Goal: Use online tool/utility: Utilize a website feature to perform a specific function

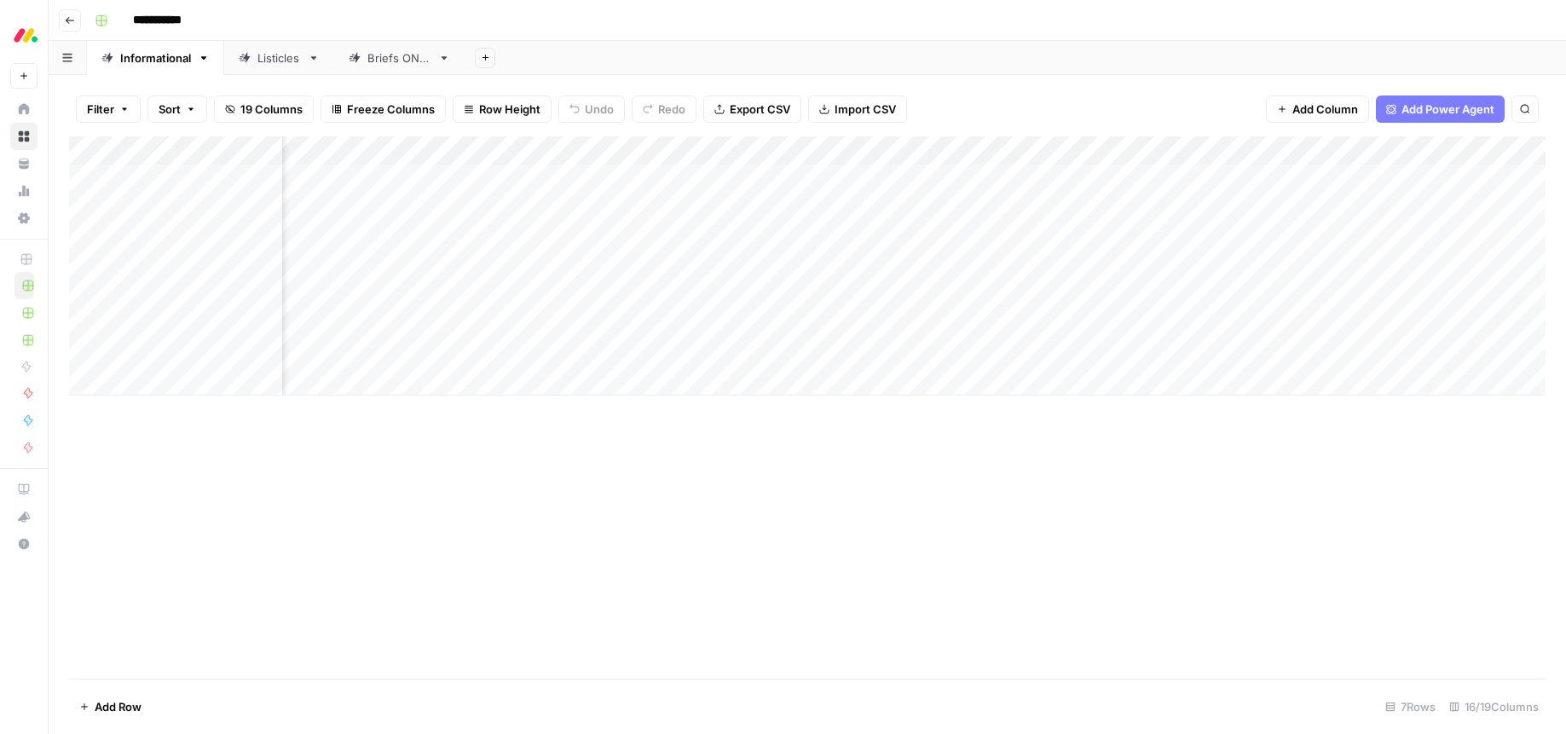
scroll to position [0, 886]
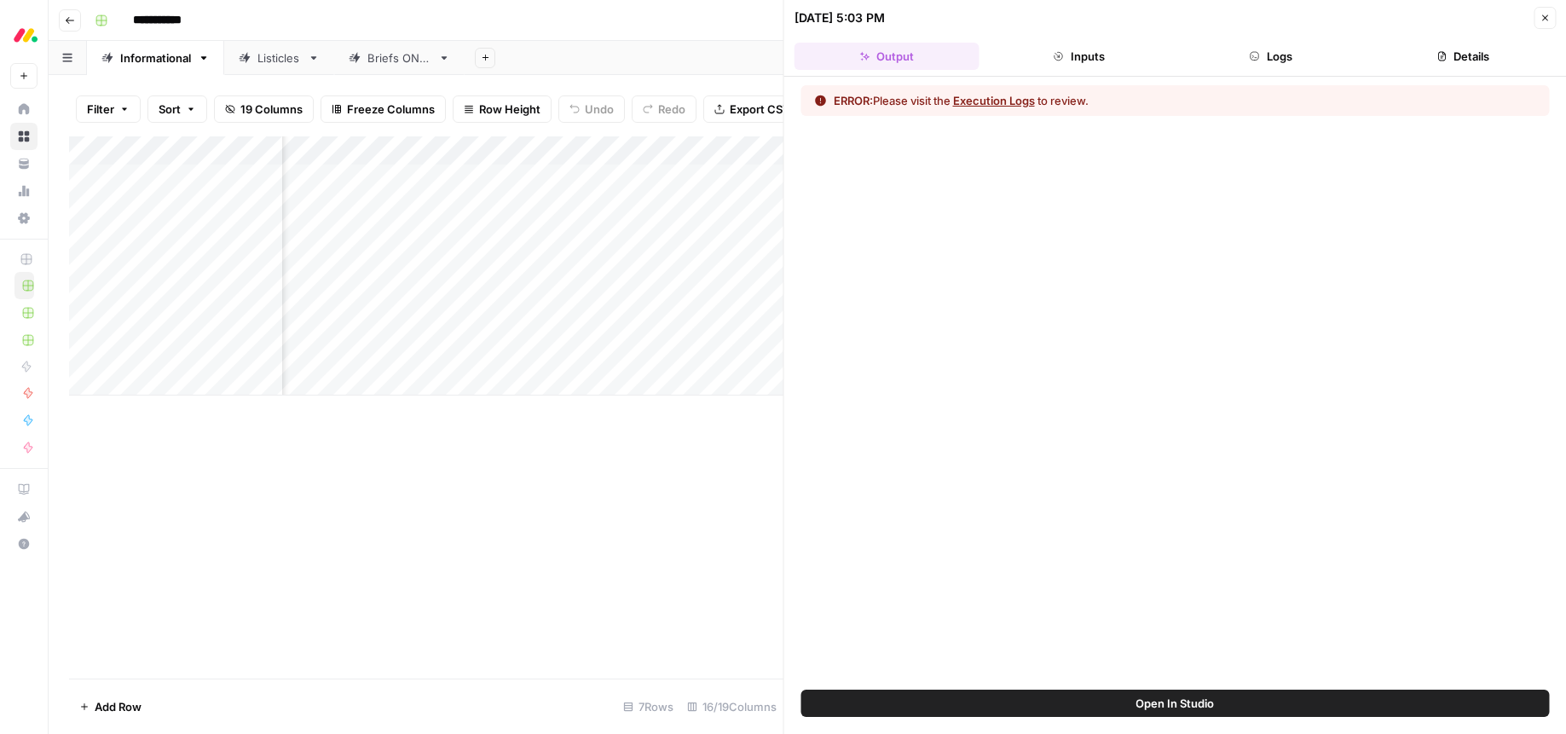
scroll to position [0, 886]
click at [994, 95] on button "Execution Logs" at bounding box center [994, 100] width 82 height 17
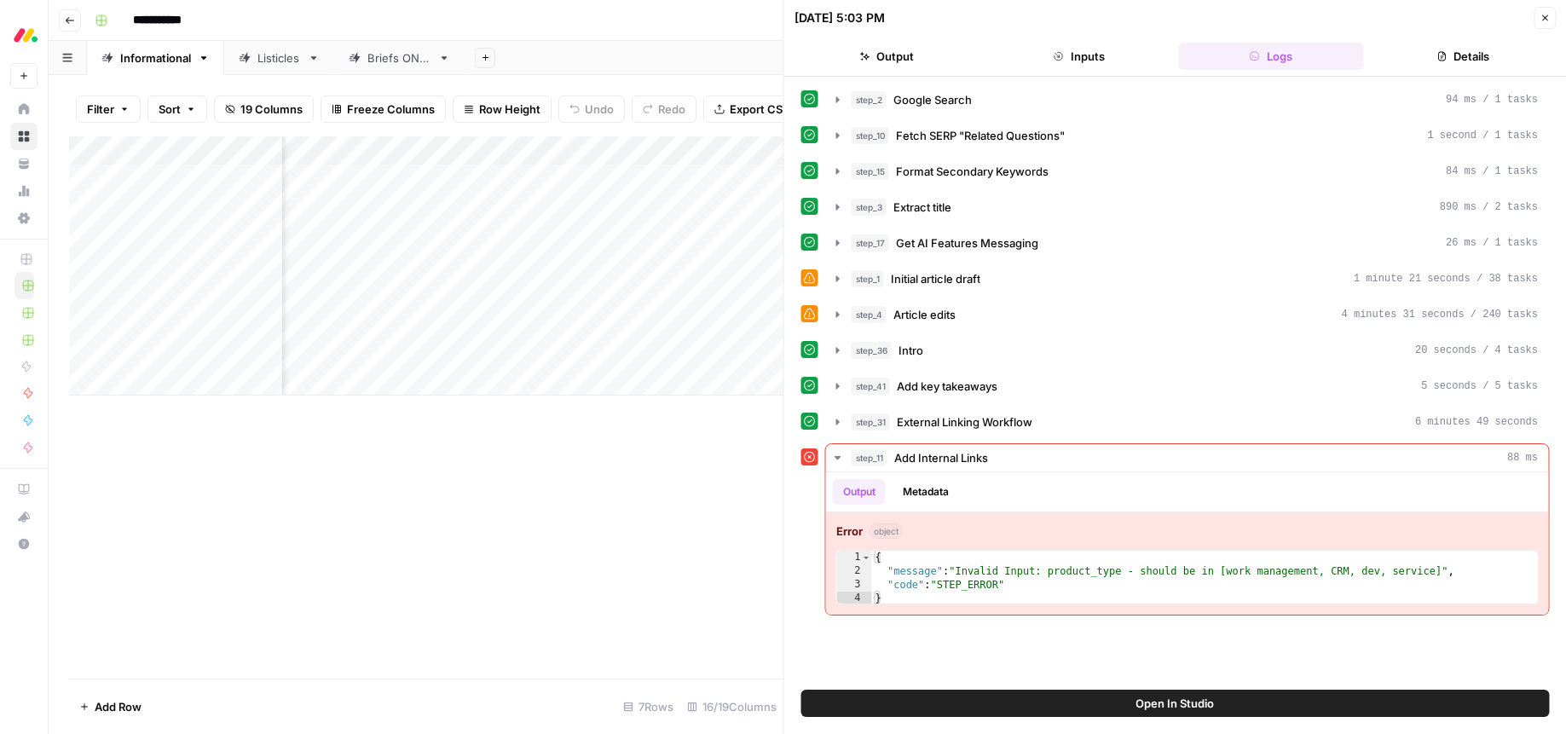
scroll to position [0, 925]
click at [1183, 703] on span "Open In Studio" at bounding box center [1175, 703] width 78 height 17
click at [1549, 20] on icon "button" at bounding box center [1545, 18] width 10 height 10
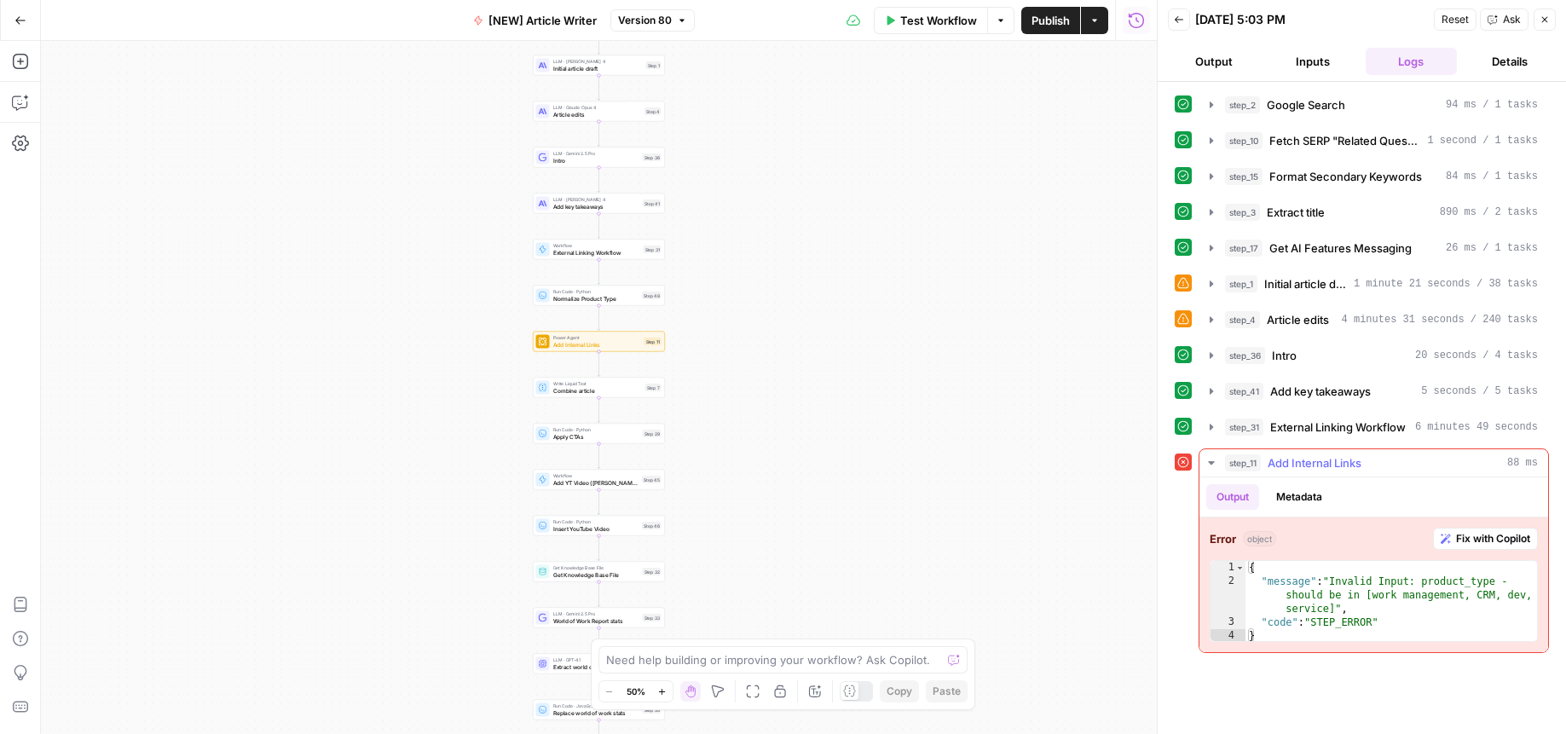
drag, startPoint x: 1486, startPoint y: 539, endPoint x: 1554, endPoint y: 576, distance: 77.1
click at [1486, 539] on span "Fix with Copilot" at bounding box center [1493, 538] width 74 height 15
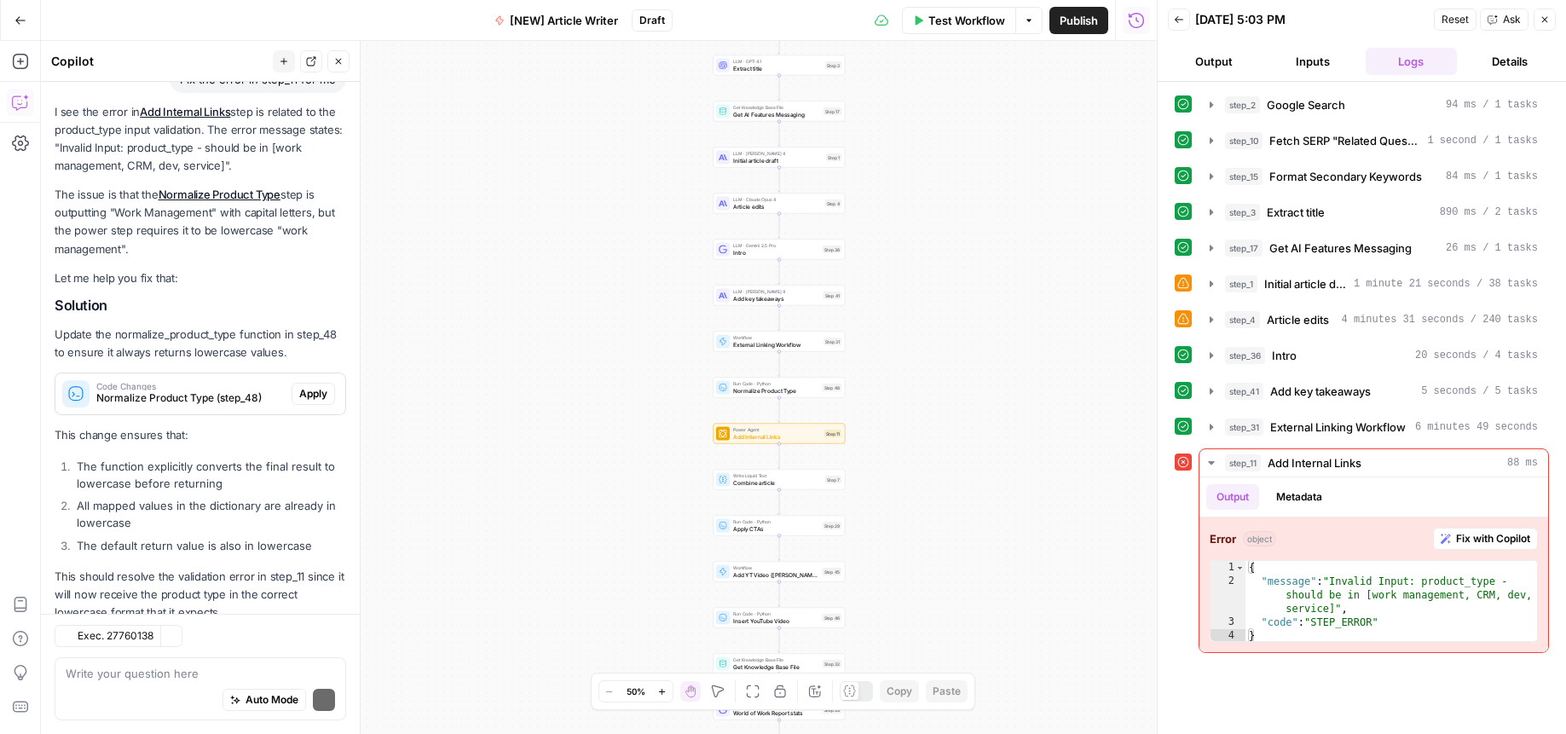
scroll to position [202, 0]
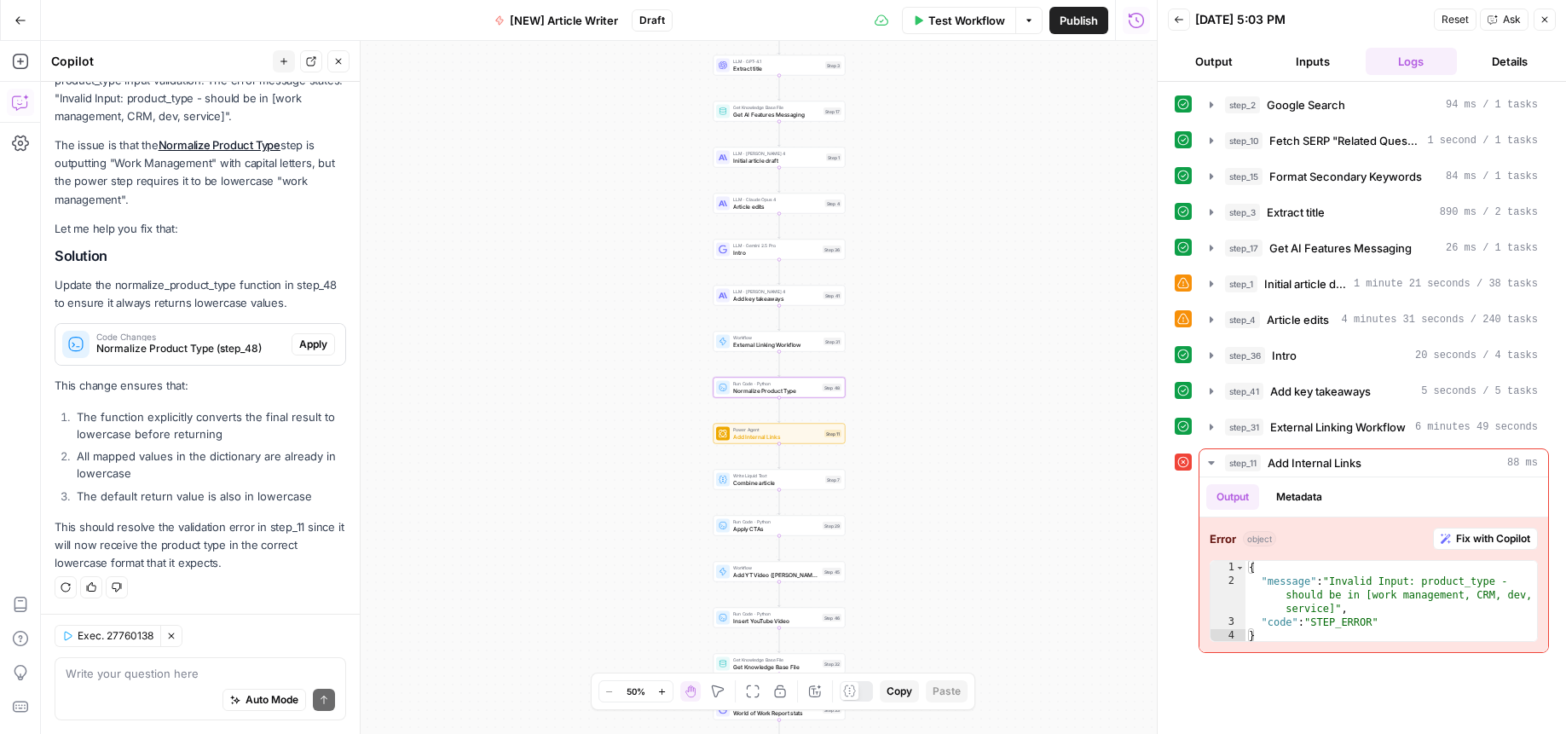
click at [324, 339] on span "Apply" at bounding box center [313, 344] width 28 height 15
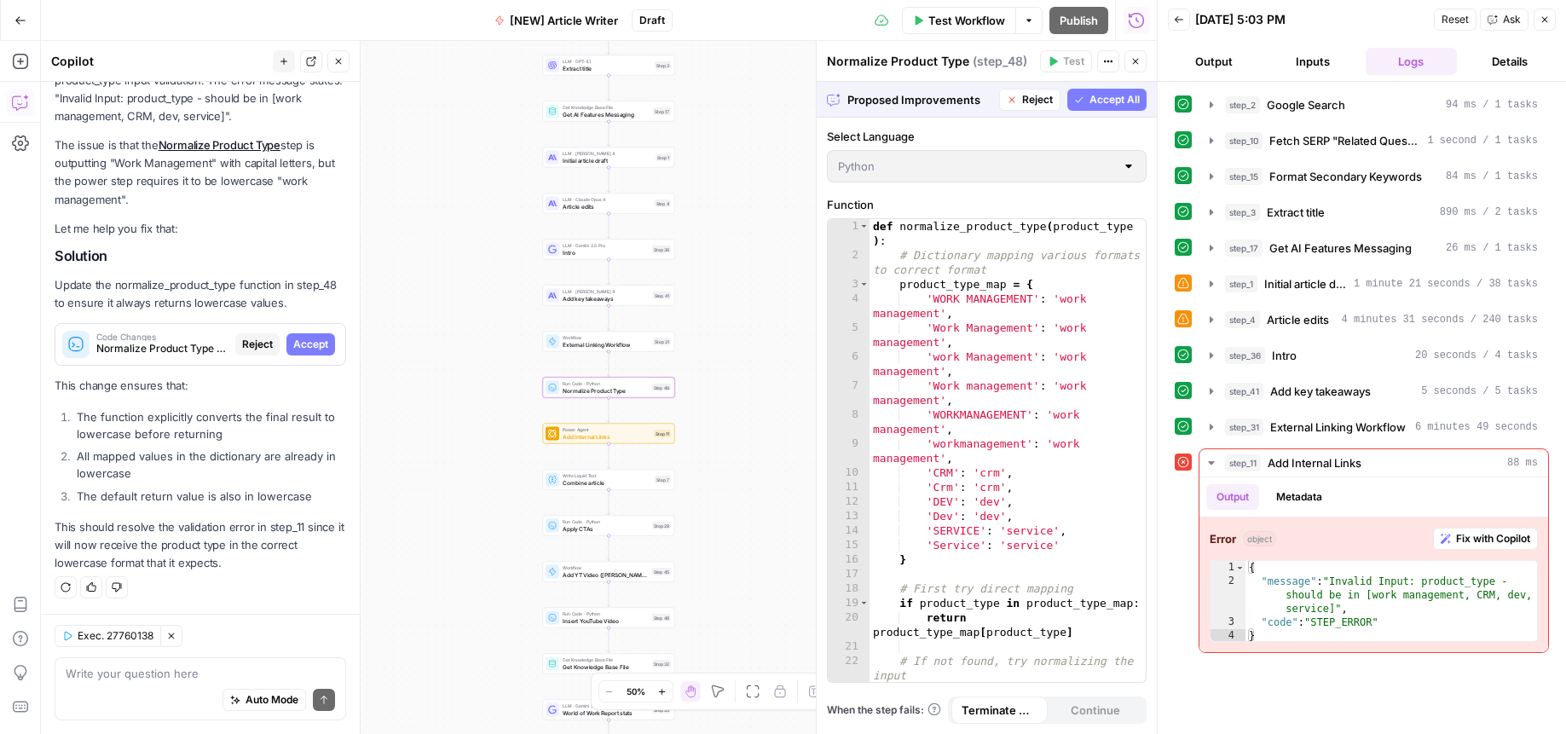
click at [298, 347] on span "Accept" at bounding box center [310, 344] width 35 height 15
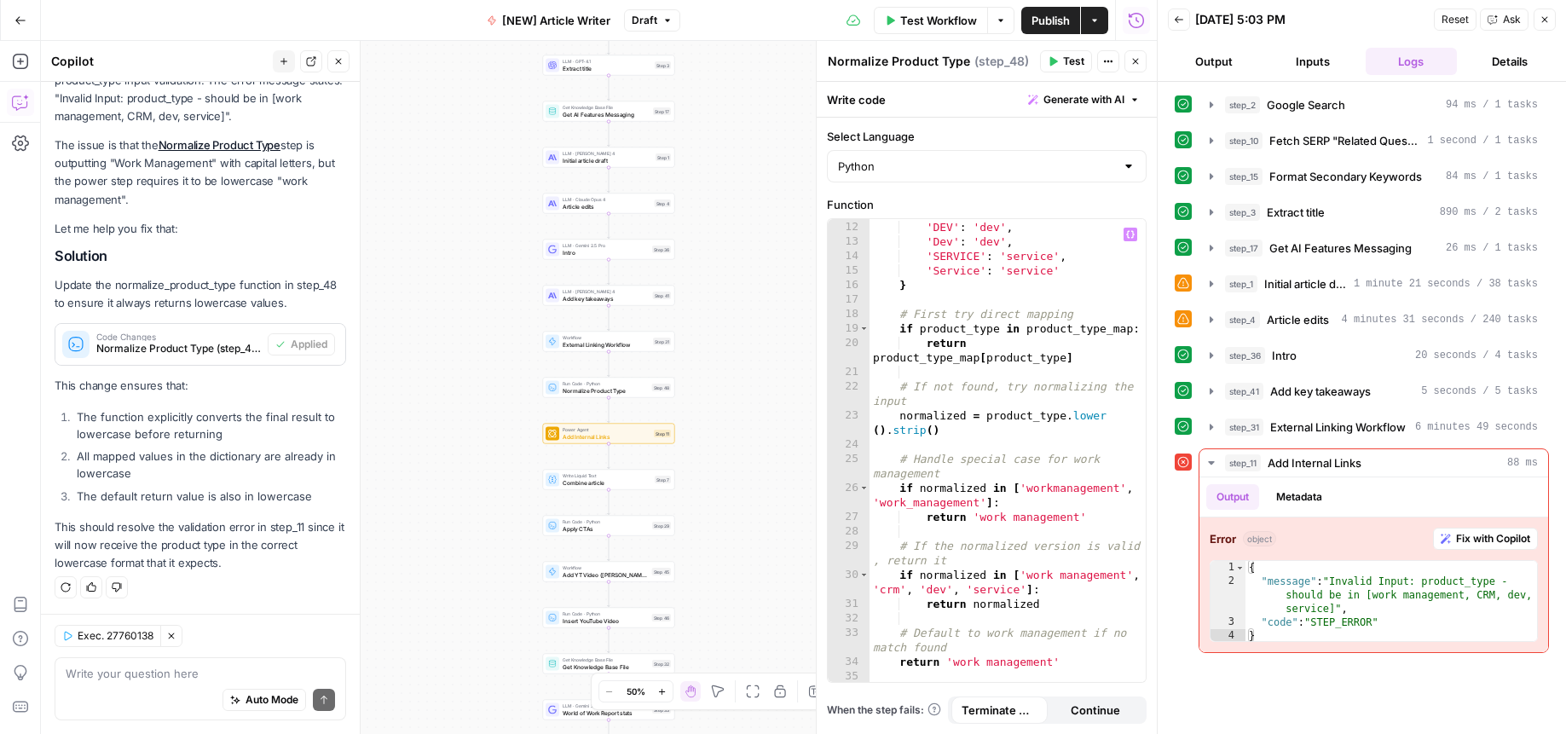
scroll to position [392, 0]
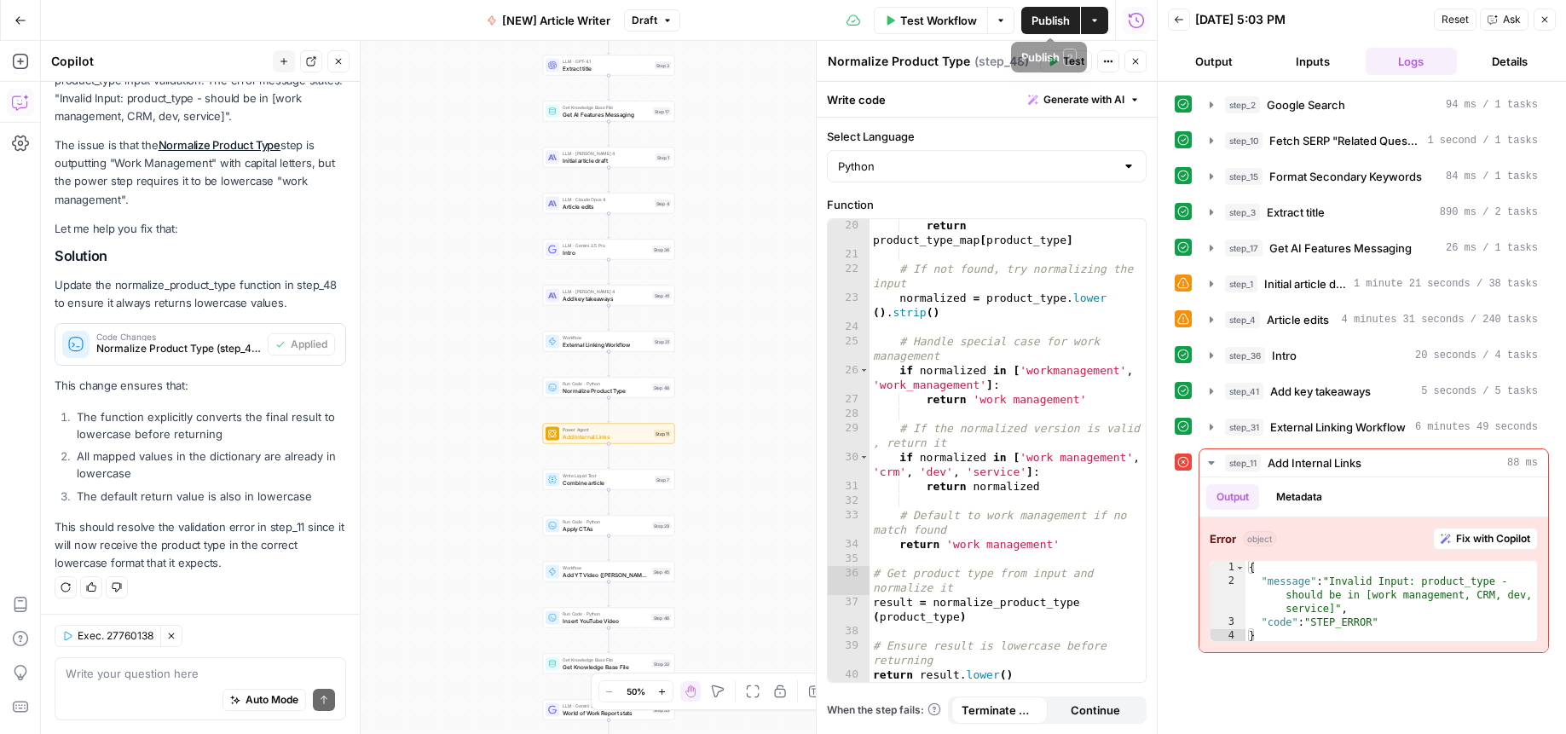
click at [947, 19] on span "Test Workflow" at bounding box center [938, 20] width 77 height 17
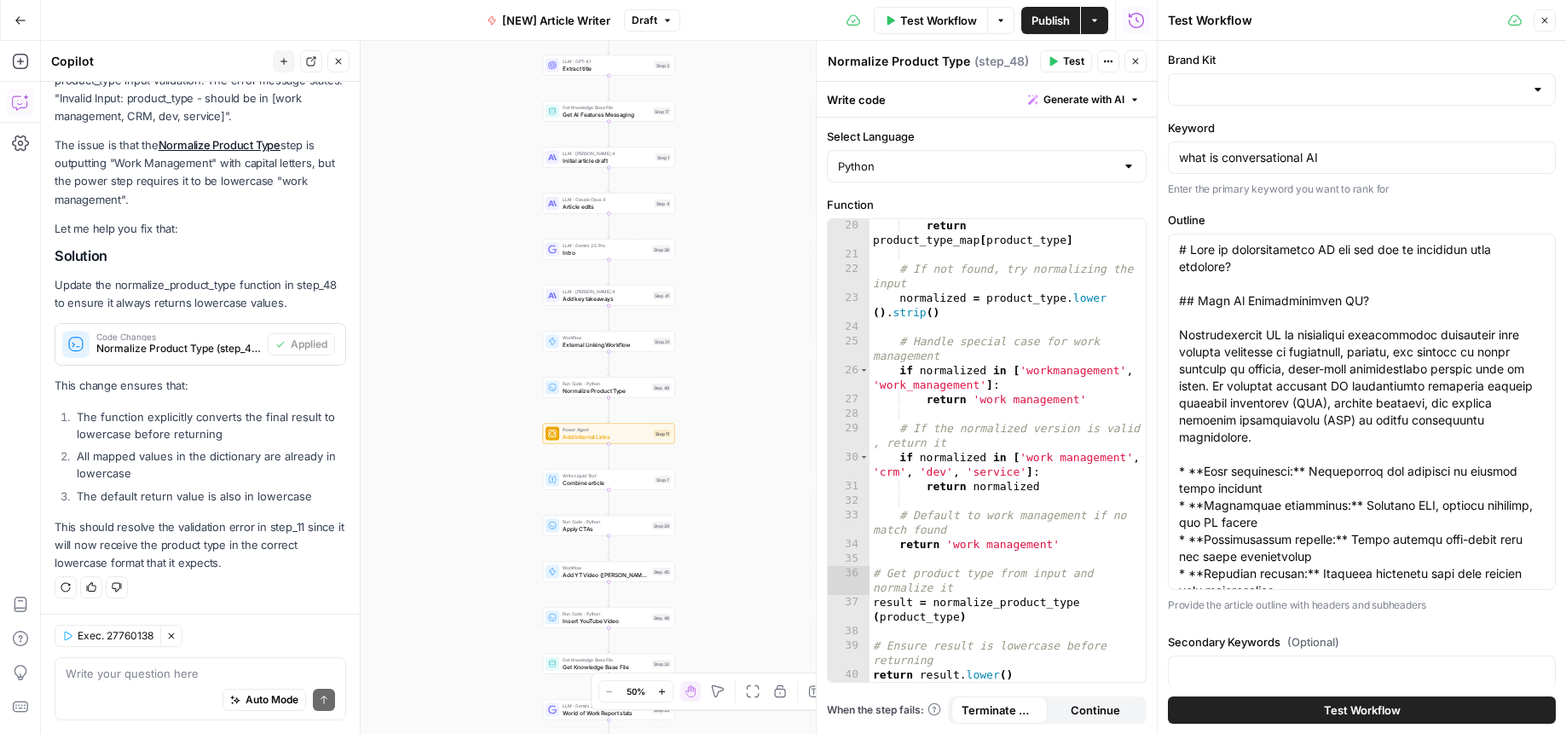
type input "monday CRM"
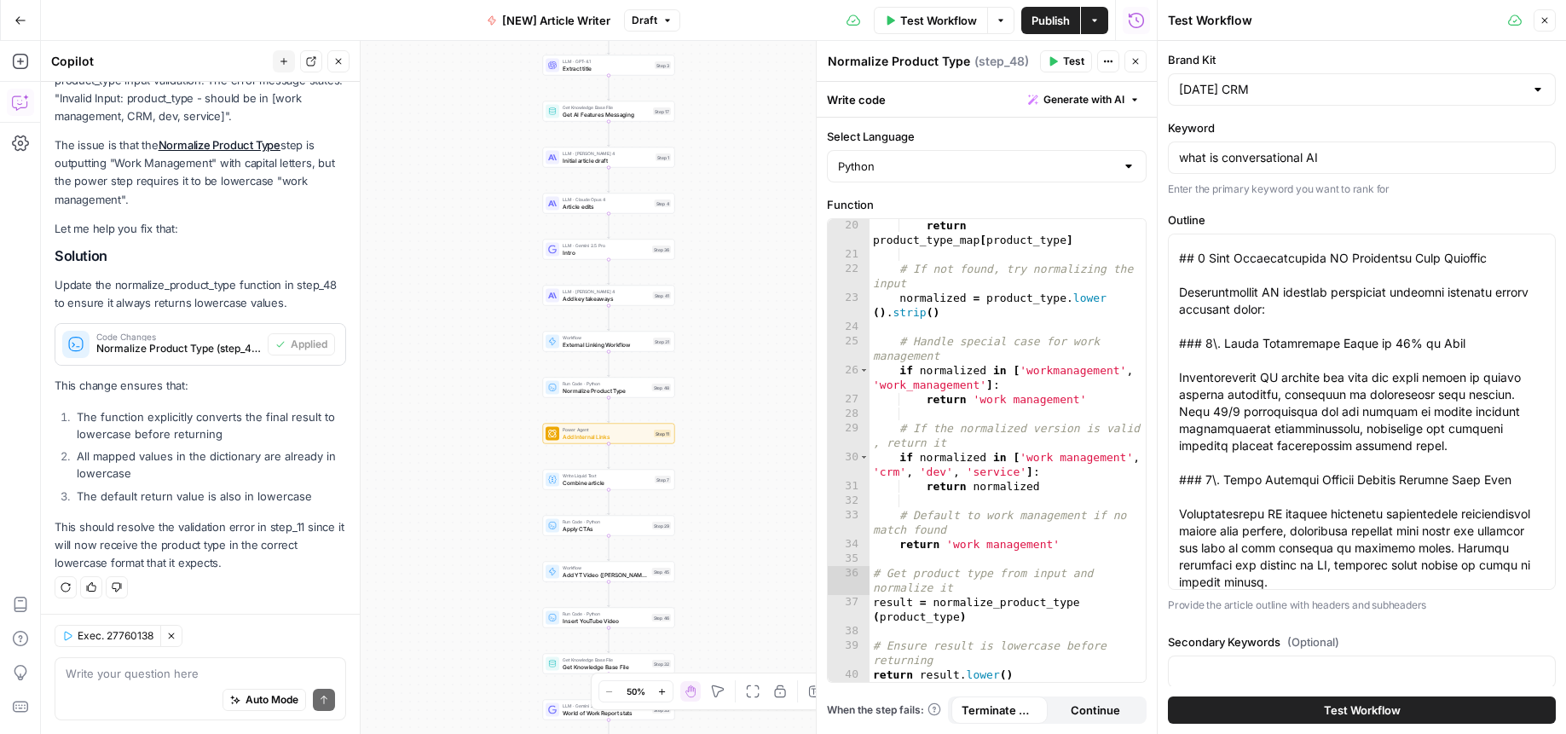
scroll to position [0, 0]
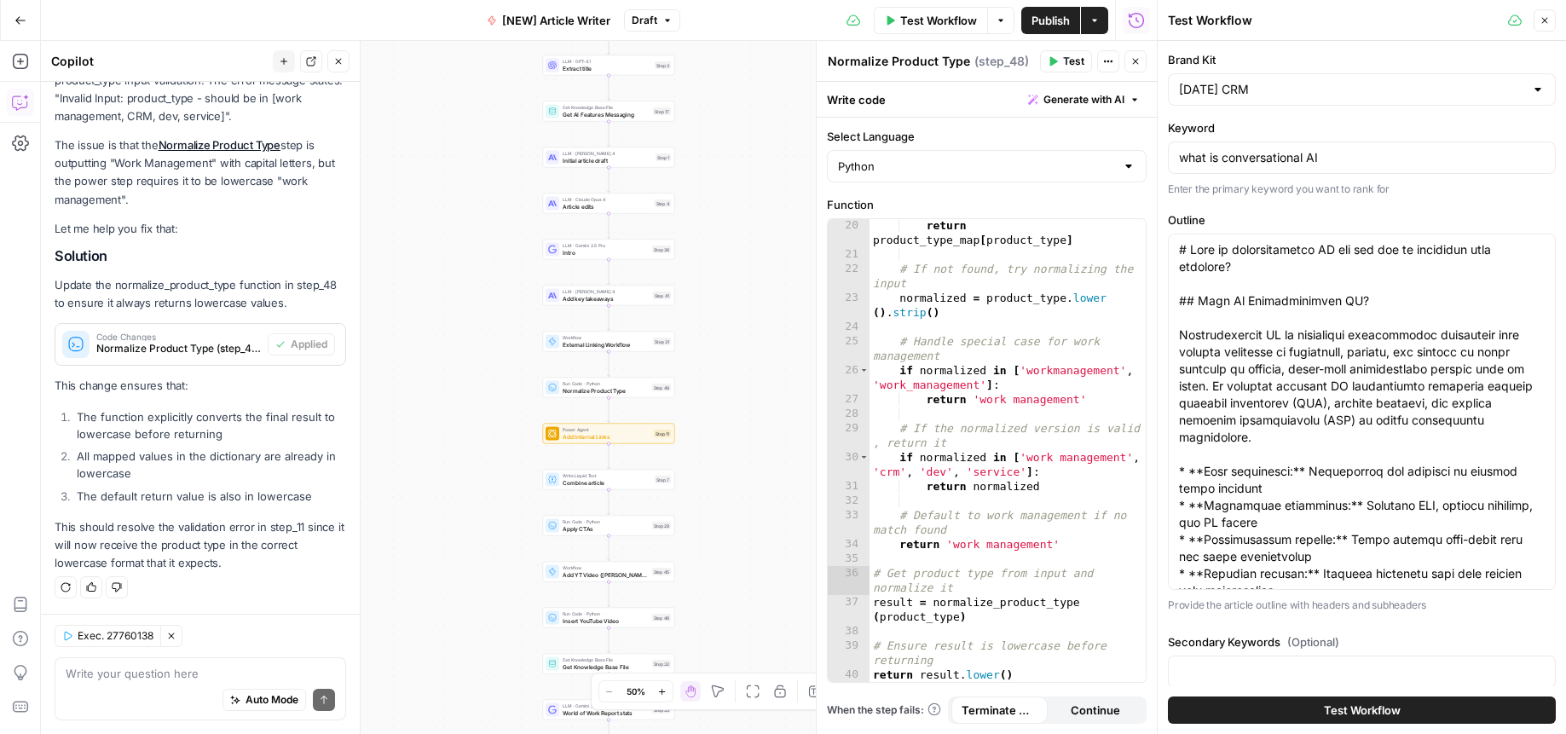
drag, startPoint x: 1047, startPoint y: 27, endPoint x: 1207, endPoint y: 119, distance: 184.4
click at [1047, 27] on span "Publish" at bounding box center [1051, 20] width 38 height 17
click at [1055, 22] on span "Publish" at bounding box center [1051, 20] width 38 height 17
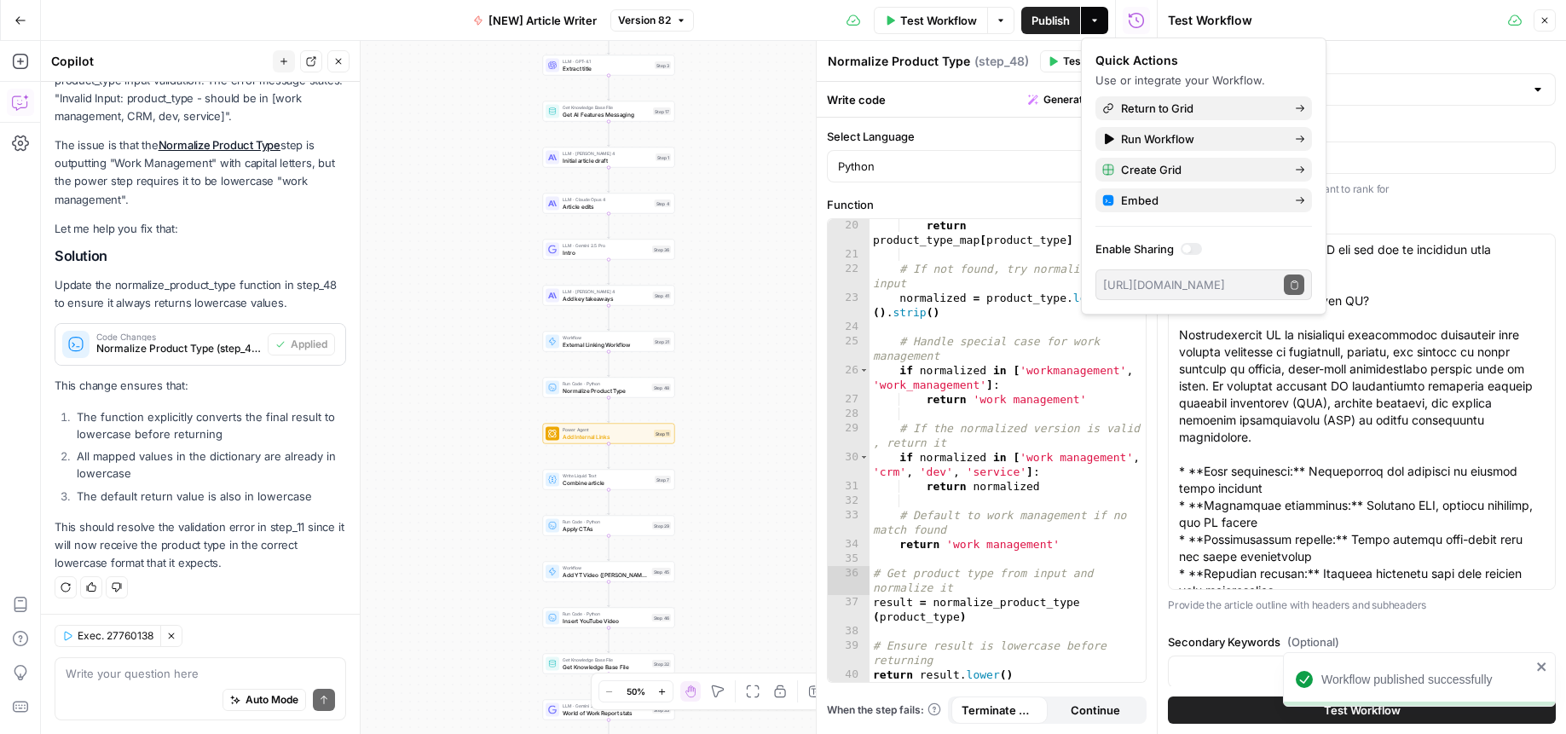
scroll to position [392, 0]
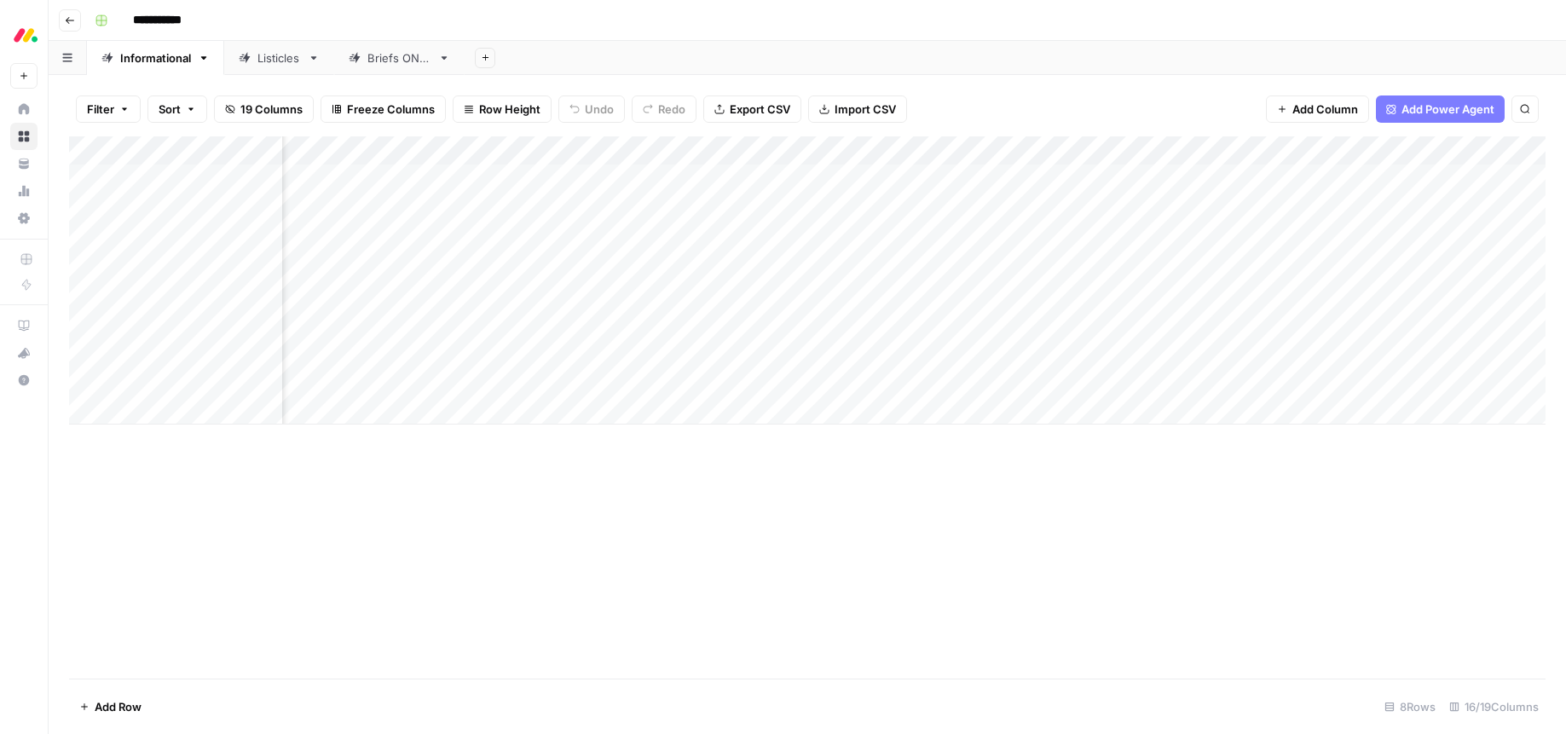
scroll to position [0, 765]
click at [1169, 350] on div "Add Column" at bounding box center [807, 280] width 1477 height 288
drag, startPoint x: 1404, startPoint y: 670, endPoint x: 1457, endPoint y: 714, distance: 68.5
click at [1404, 670] on div "product_type_input_value should be in [work management, CRM, dev, service]" at bounding box center [1427, 677] width 210 height 34
click at [1091, 354] on div "Add Column" at bounding box center [807, 280] width 1477 height 288
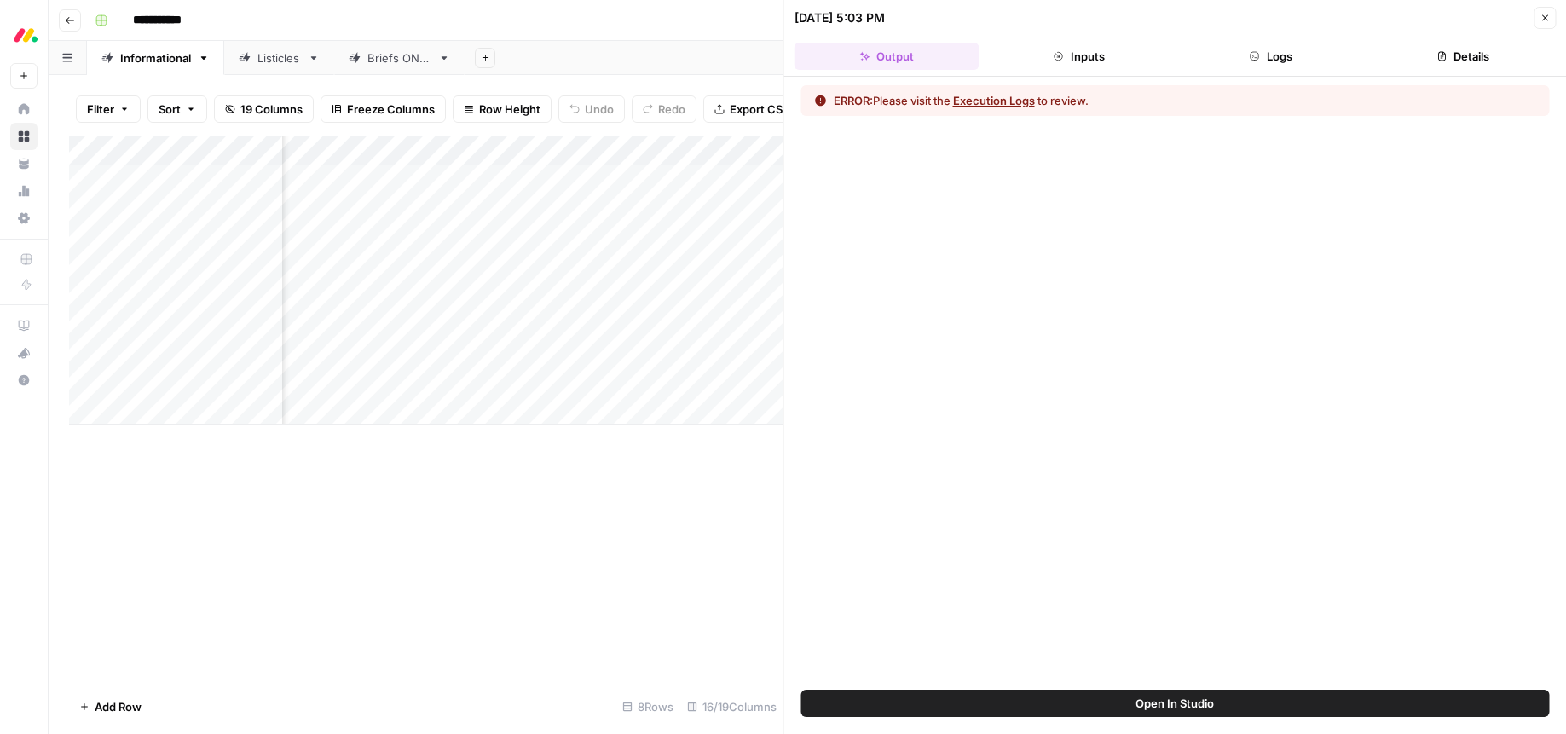
click at [1008, 102] on button "Execution Logs" at bounding box center [994, 100] width 82 height 17
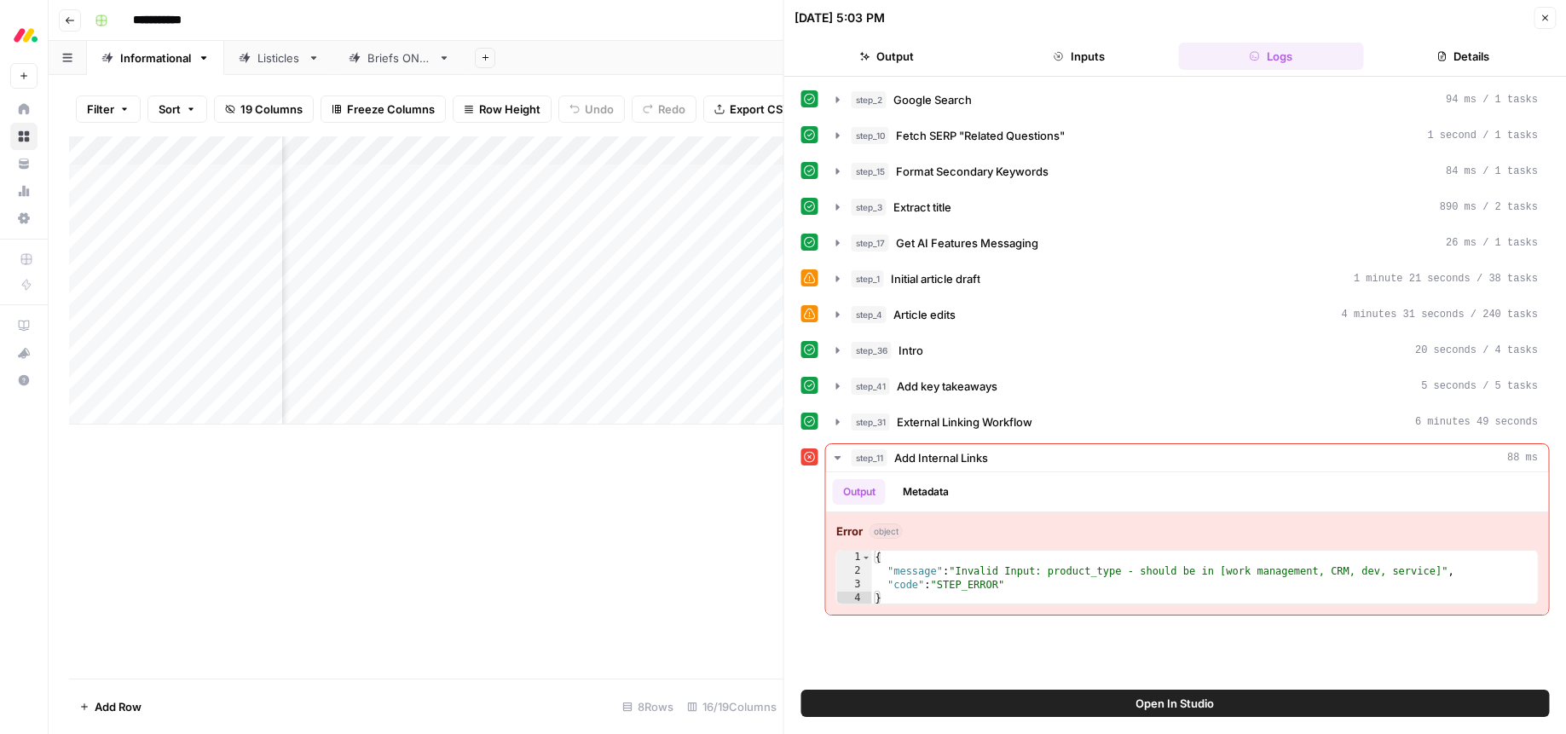
drag, startPoint x: 1164, startPoint y: 702, endPoint x: 1218, endPoint y: 728, distance: 59.9
click at [1166, 702] on span "Open In Studio" at bounding box center [1175, 703] width 78 height 17
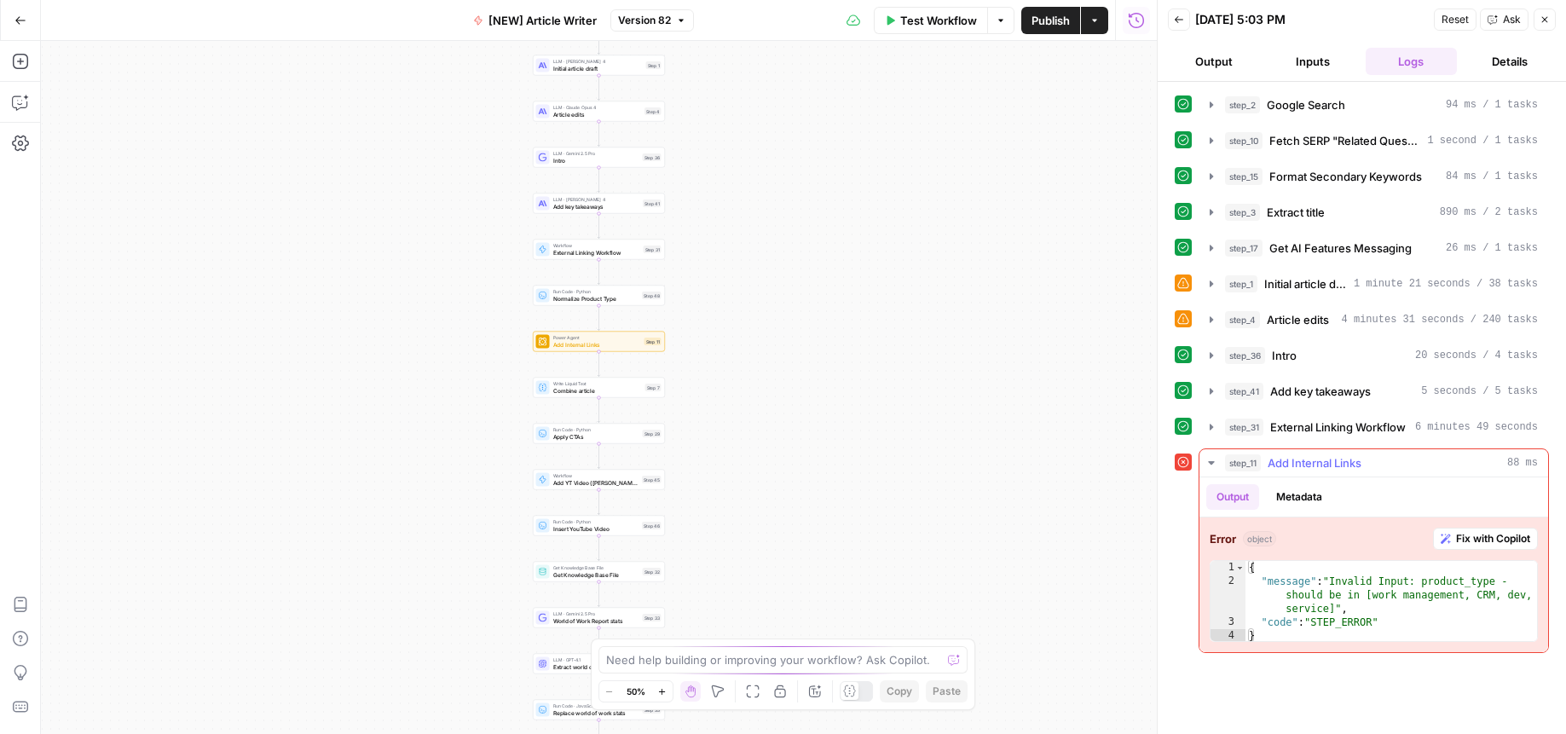
click at [1480, 539] on span "Fix with Copilot" at bounding box center [1493, 538] width 74 height 15
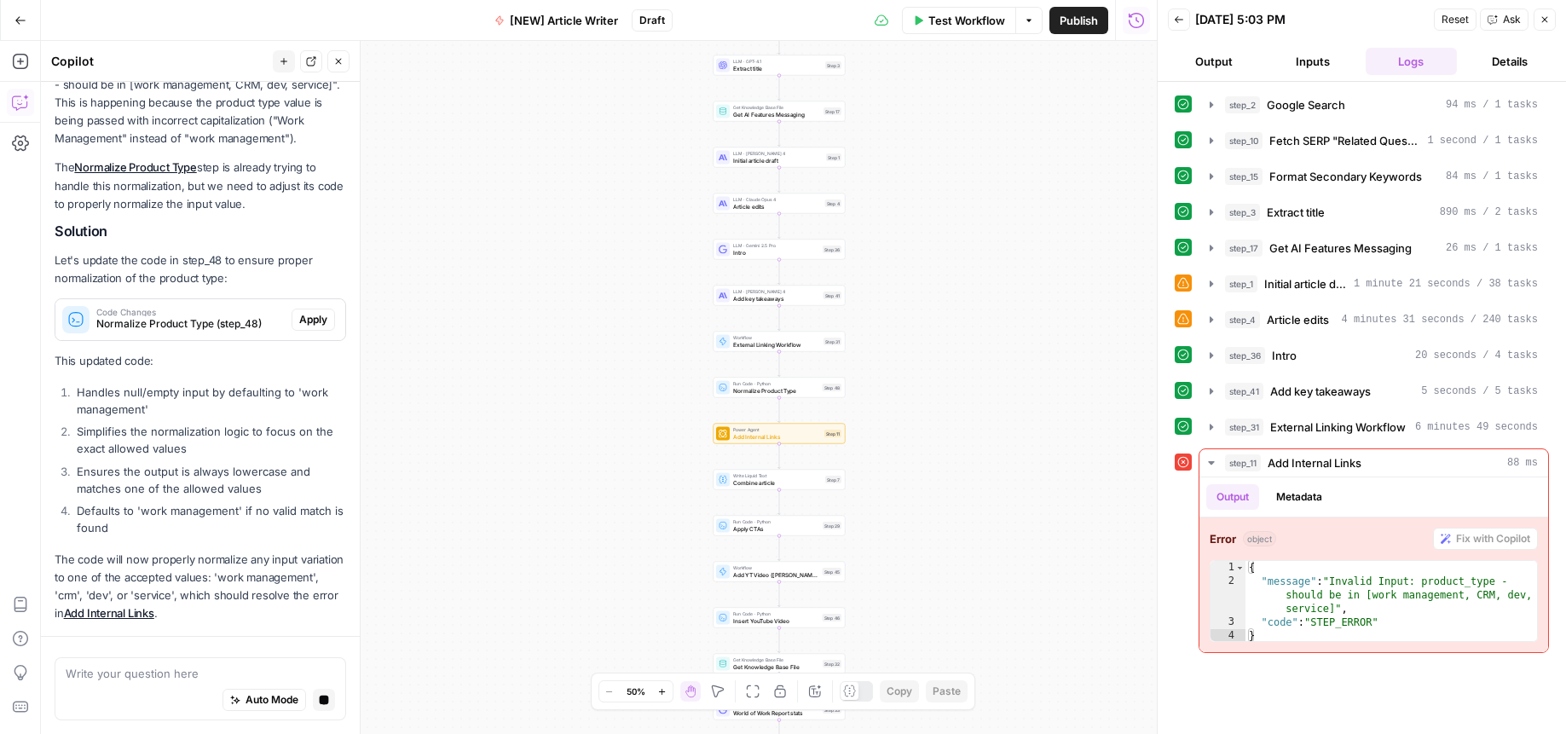
scroll to position [265, 0]
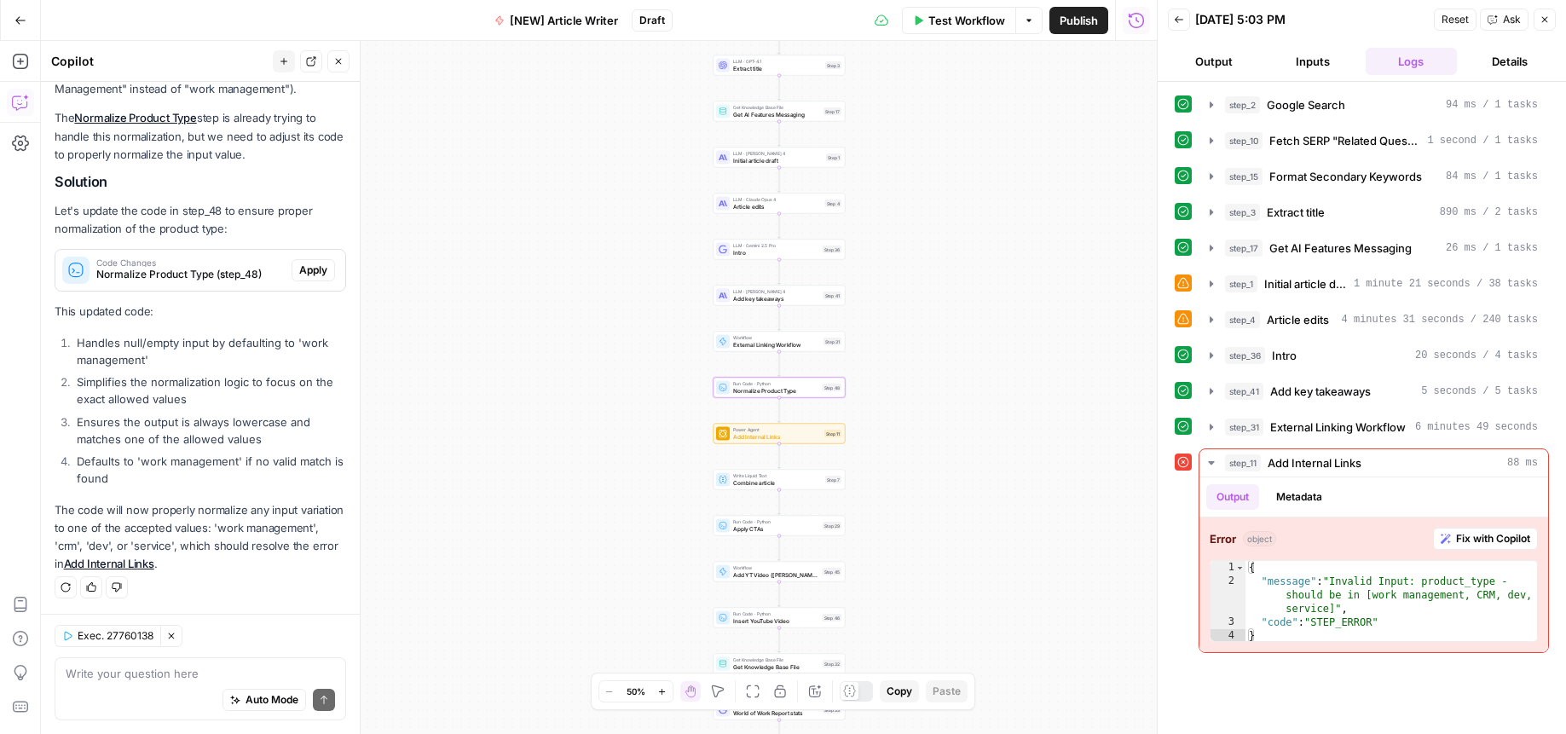
drag, startPoint x: 333, startPoint y: 270, endPoint x: 379, endPoint y: 361, distance: 101.4
click at [333, 271] on button "Apply" at bounding box center [313, 270] width 43 height 22
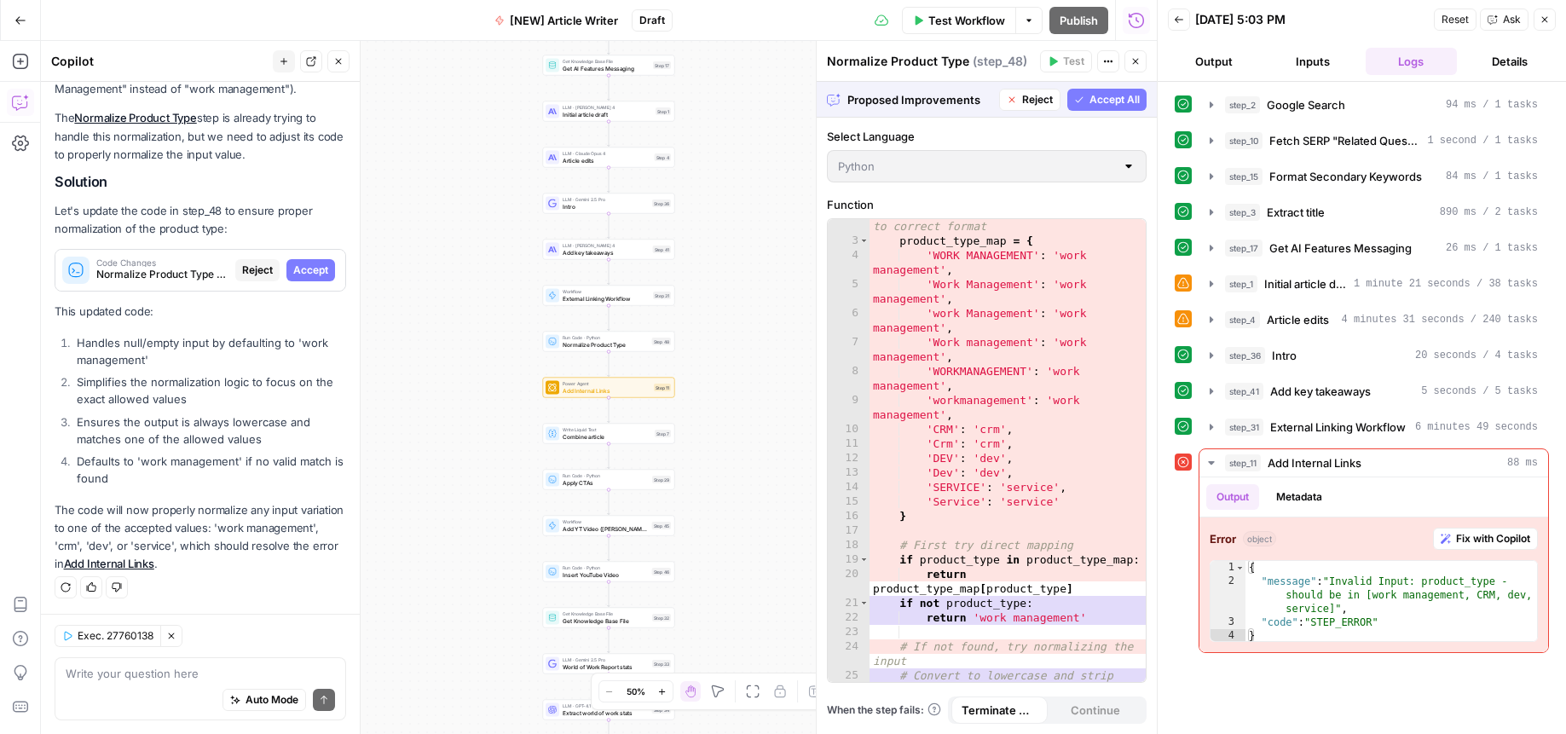
scroll to position [0, 0]
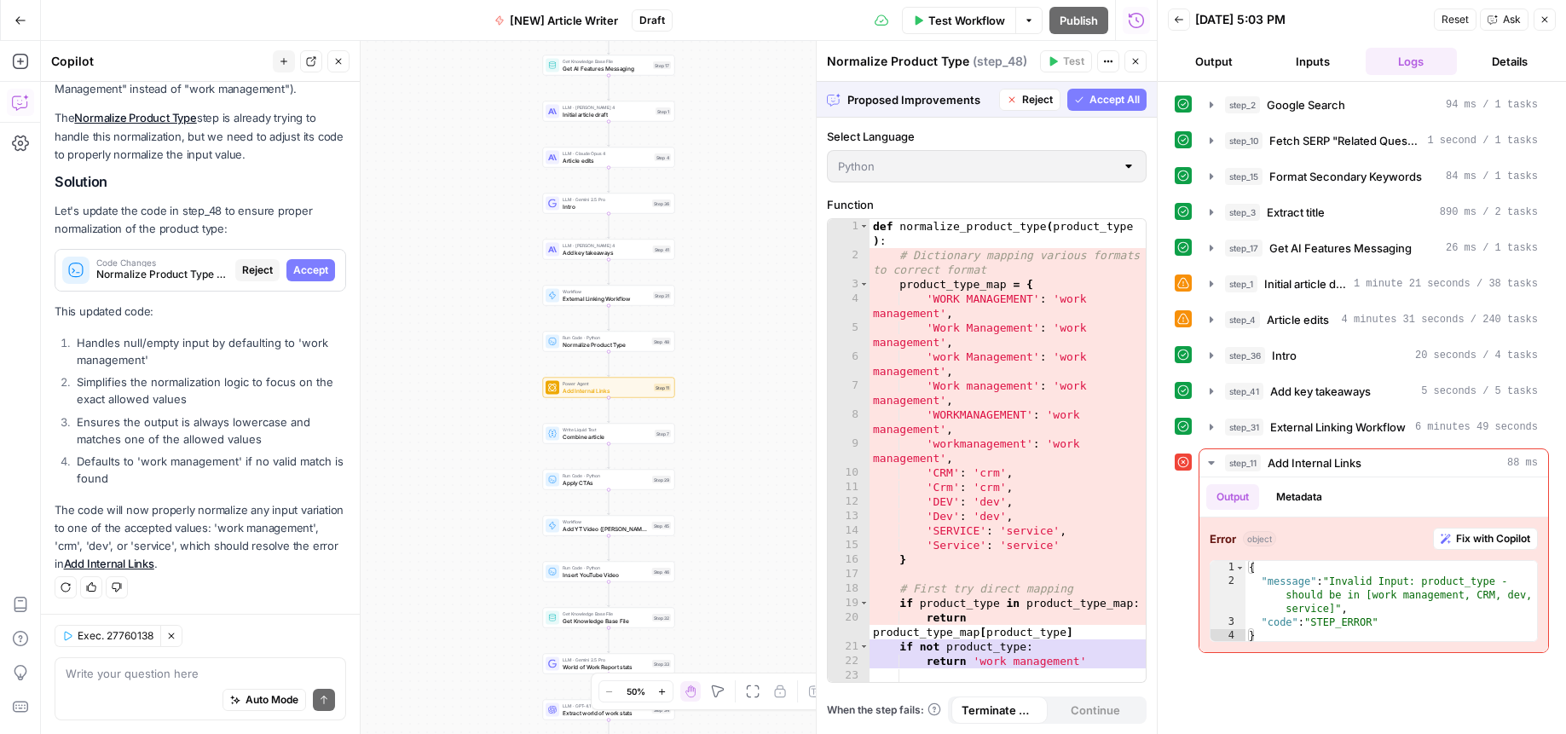
click at [1091, 102] on span "Accept All" at bounding box center [1115, 99] width 50 height 15
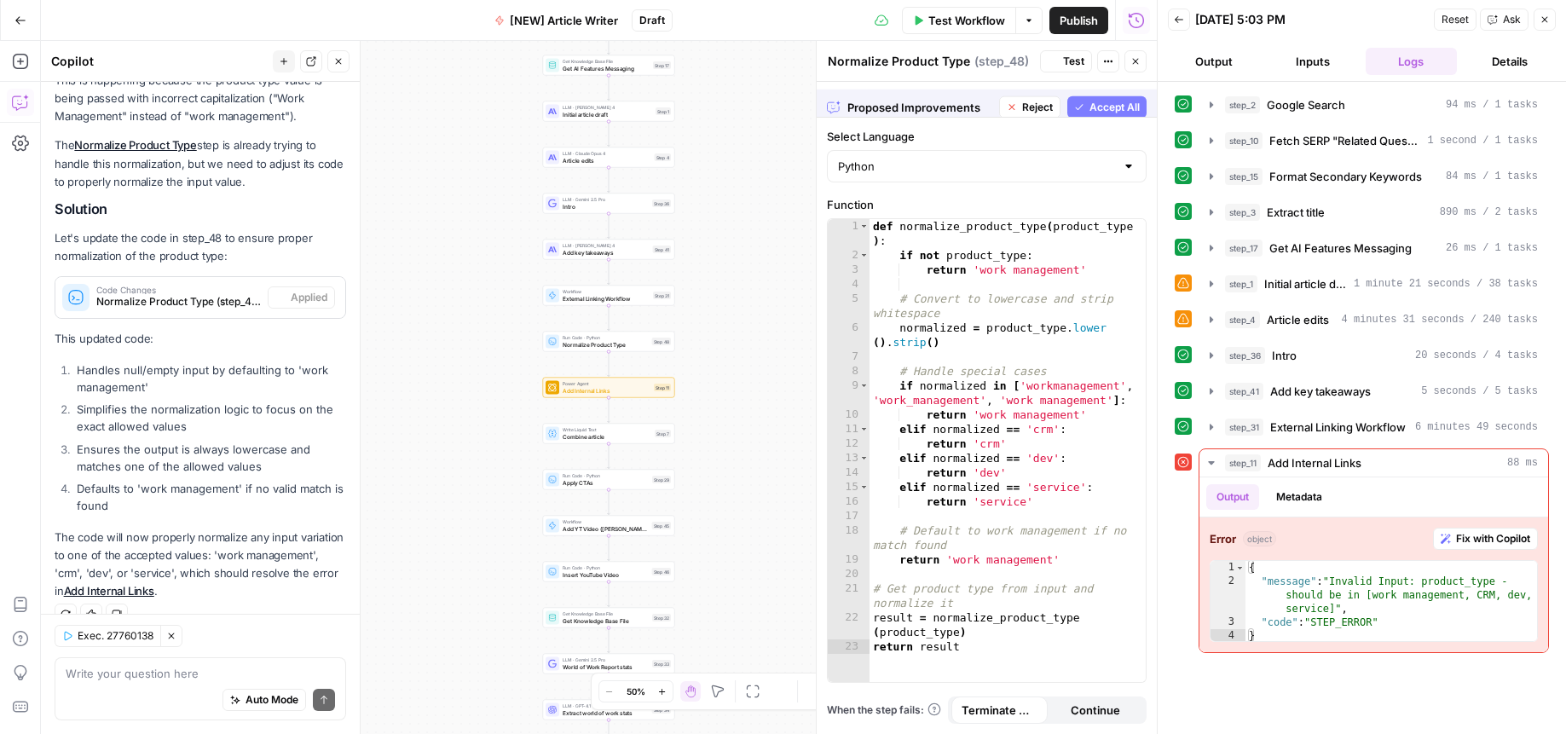
scroll to position [292, 0]
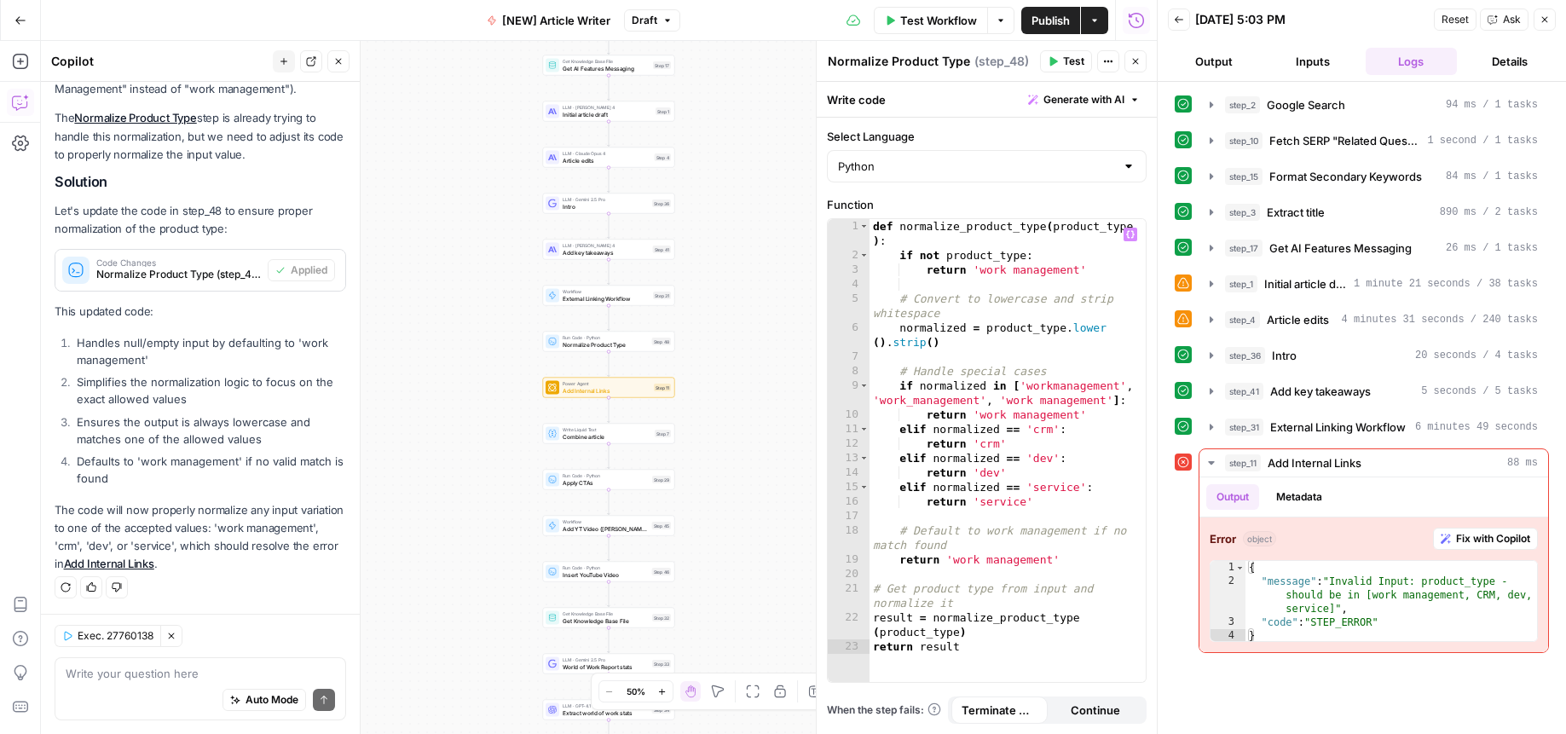
type textarea "**********"
click at [1015, 272] on div "def normalize_product_type ( product_type ) : if not product_type : return 'wor…" at bounding box center [1008, 472] width 276 height 506
click at [1134, 168] on div at bounding box center [1129, 166] width 14 height 17
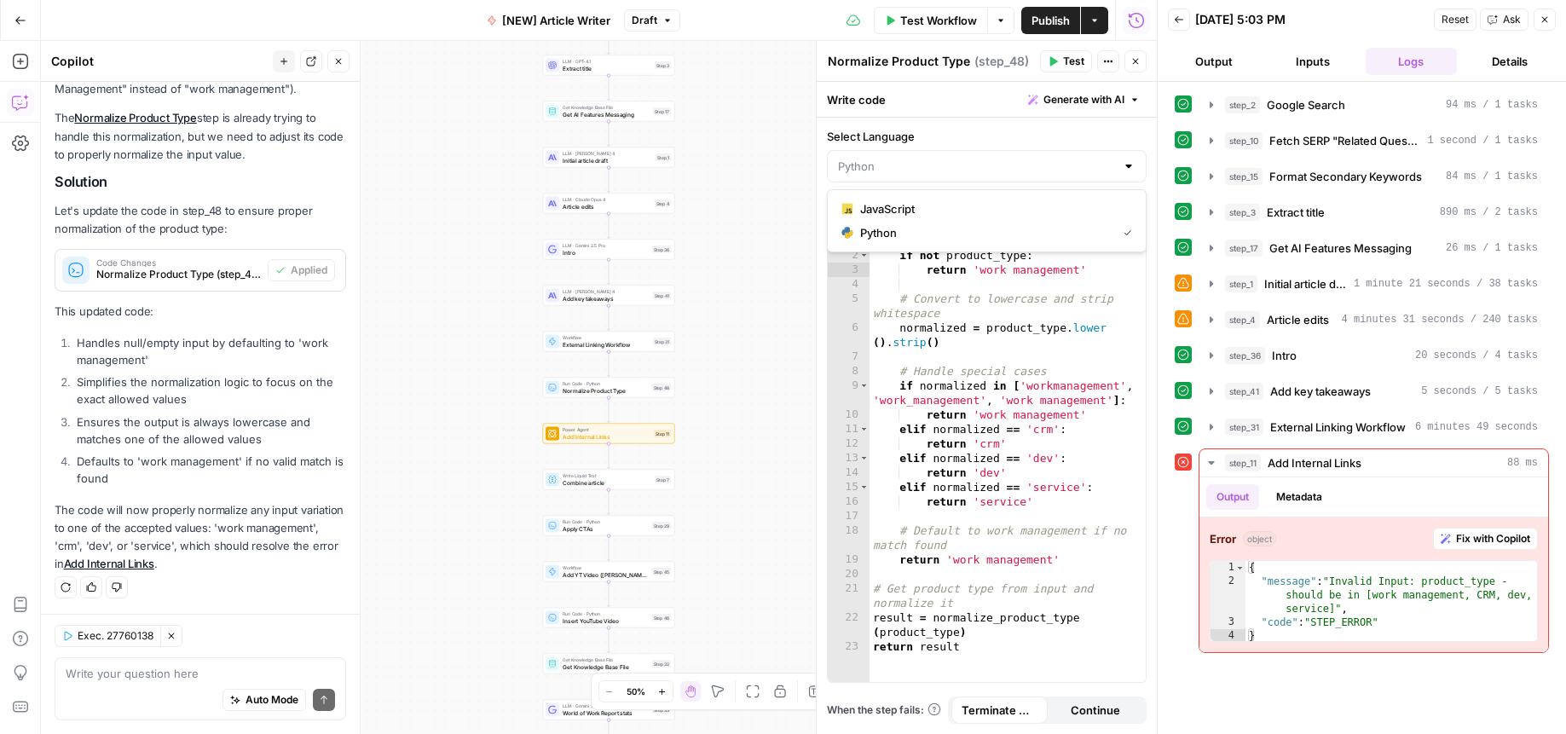
click at [1134, 168] on div at bounding box center [1129, 166] width 14 height 17
type input "Python"
click at [1103, 130] on label "Select Language" at bounding box center [987, 136] width 320 height 17
click at [1103, 158] on input "Python" at bounding box center [976, 166] width 277 height 17
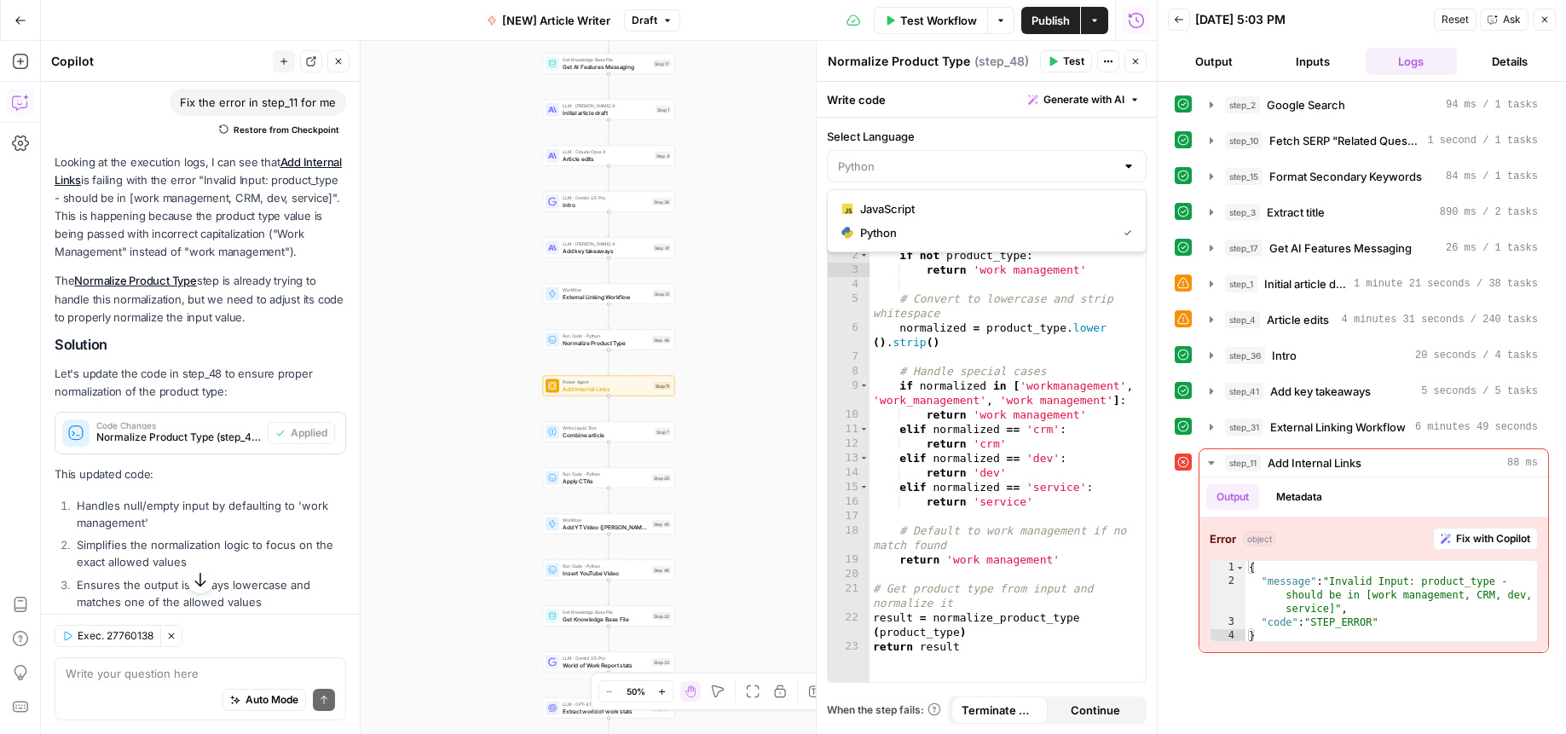
scroll to position [132, 0]
type input "Python"
type textarea "**********"
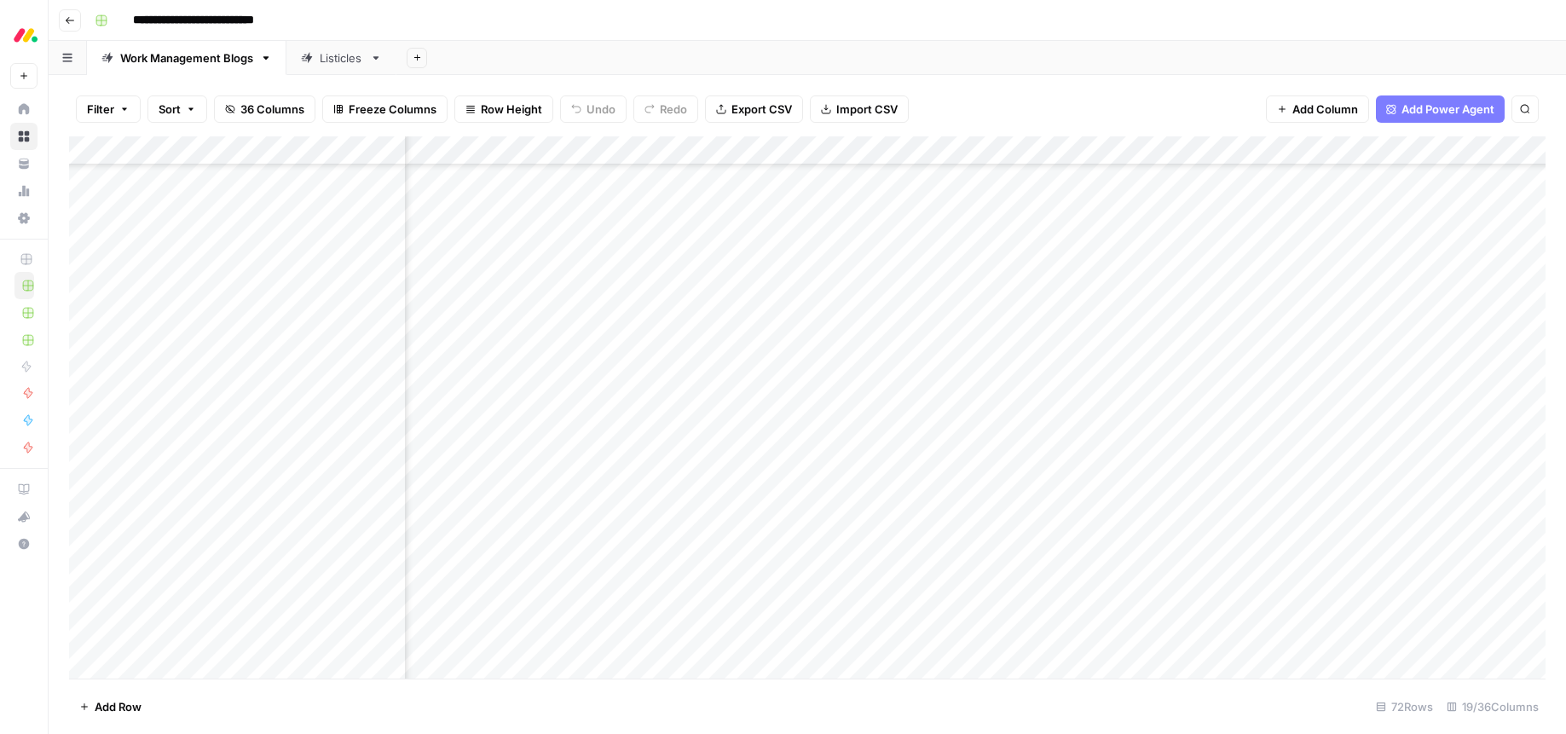
scroll to position [1508, 547]
